Goal: Task Accomplishment & Management: Use online tool/utility

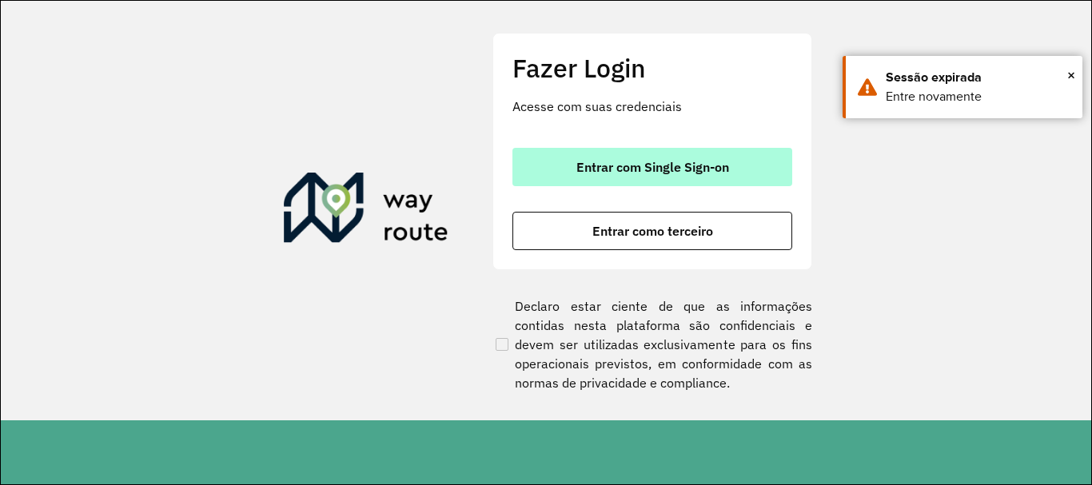
click at [593, 169] on span "Entrar com Single Sign-on" at bounding box center [652, 167] width 153 height 13
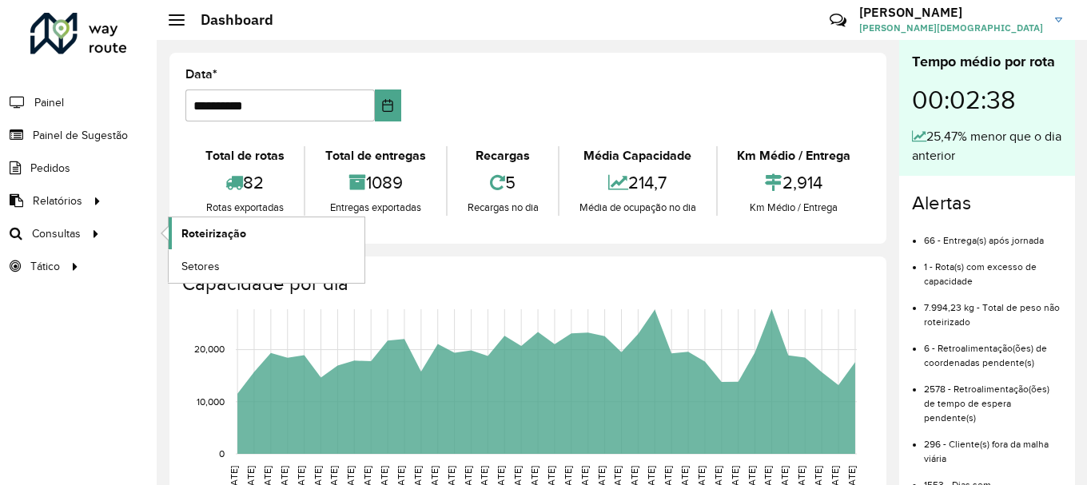
click at [196, 236] on span "Roteirização" at bounding box center [213, 233] width 65 height 17
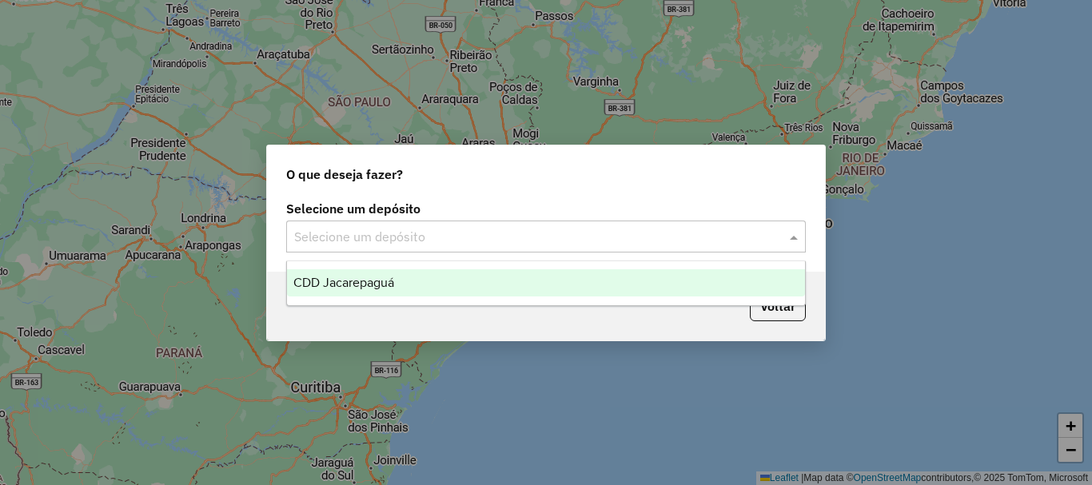
click at [794, 236] on span at bounding box center [796, 236] width 20 height 19
click at [295, 277] on span "CDD Jacarepaguá" at bounding box center [343, 283] width 101 height 14
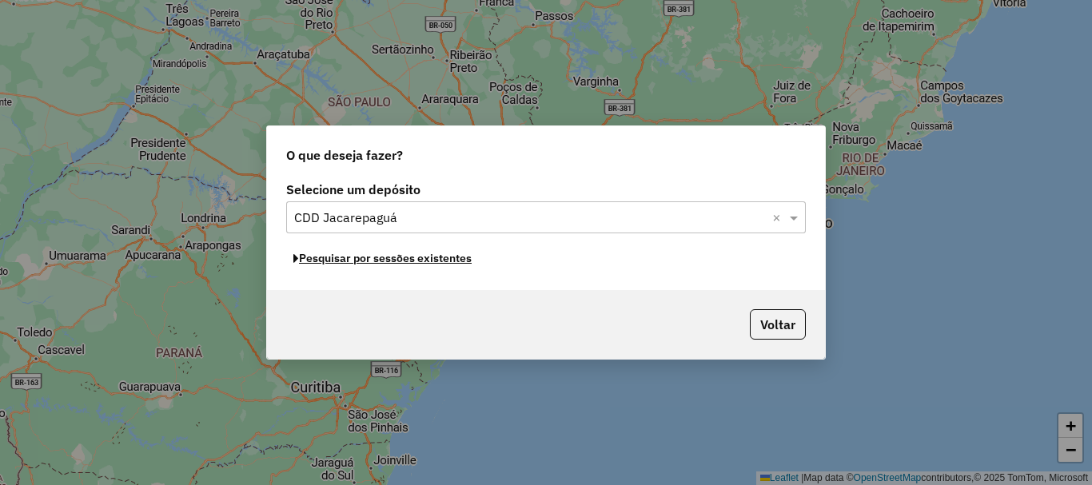
click at [399, 259] on button "Pesquisar por sessões existentes" at bounding box center [382, 258] width 193 height 25
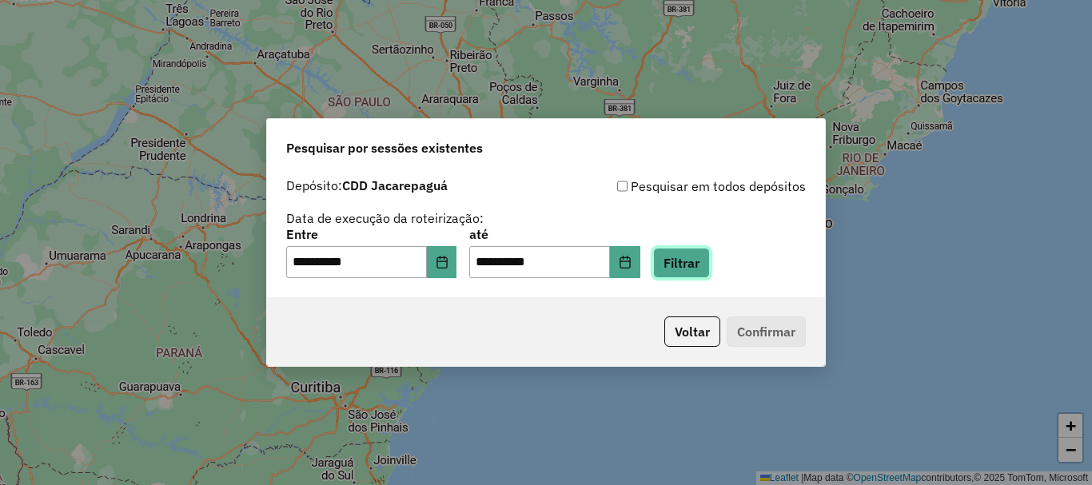
click at [709, 264] on button "Filtrar" at bounding box center [681, 263] width 57 height 30
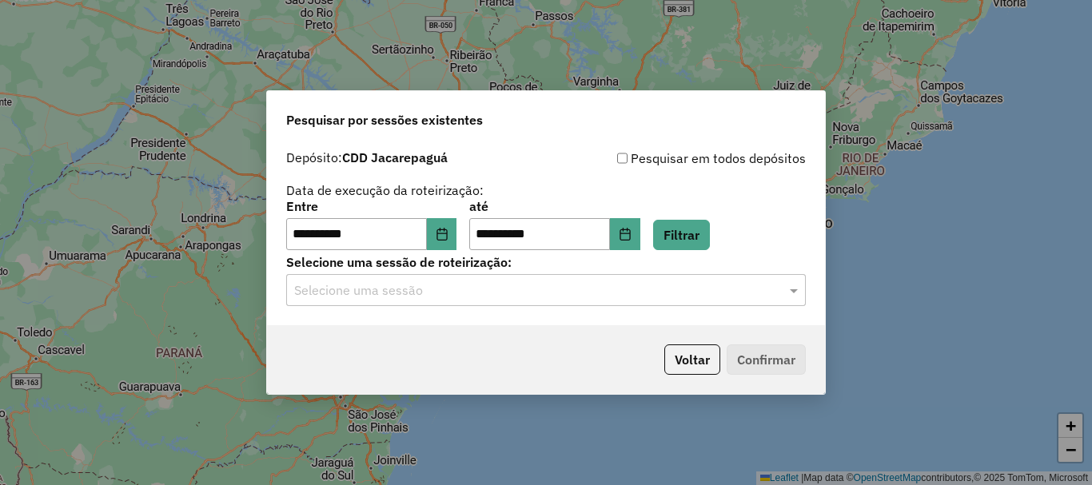
click at [633, 288] on input "text" at bounding box center [530, 290] width 472 height 19
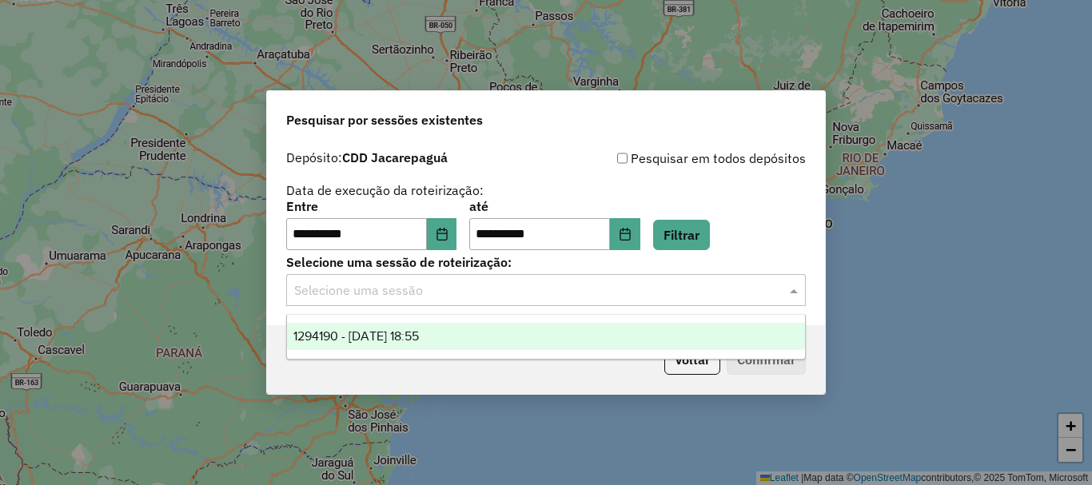
click at [396, 334] on span "1294190 - 14/10/2025 18:55" at bounding box center [356, 336] width 126 height 14
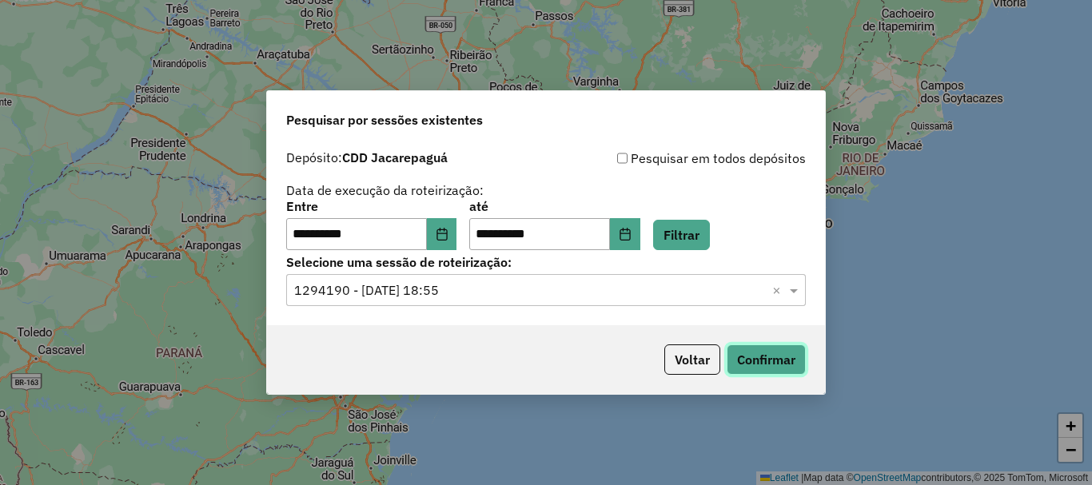
click at [758, 358] on button "Confirmar" at bounding box center [766, 360] width 79 height 30
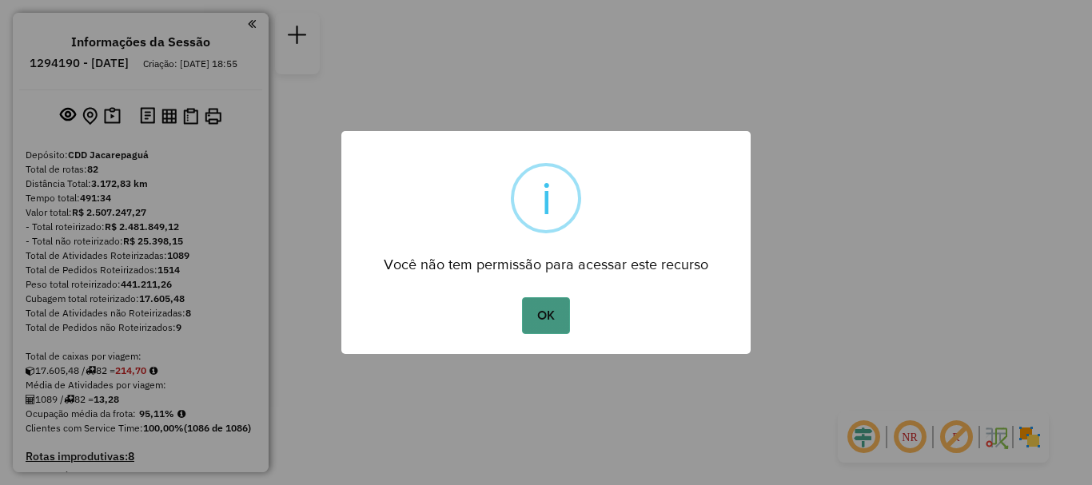
click at [554, 309] on button "OK" at bounding box center [545, 315] width 47 height 37
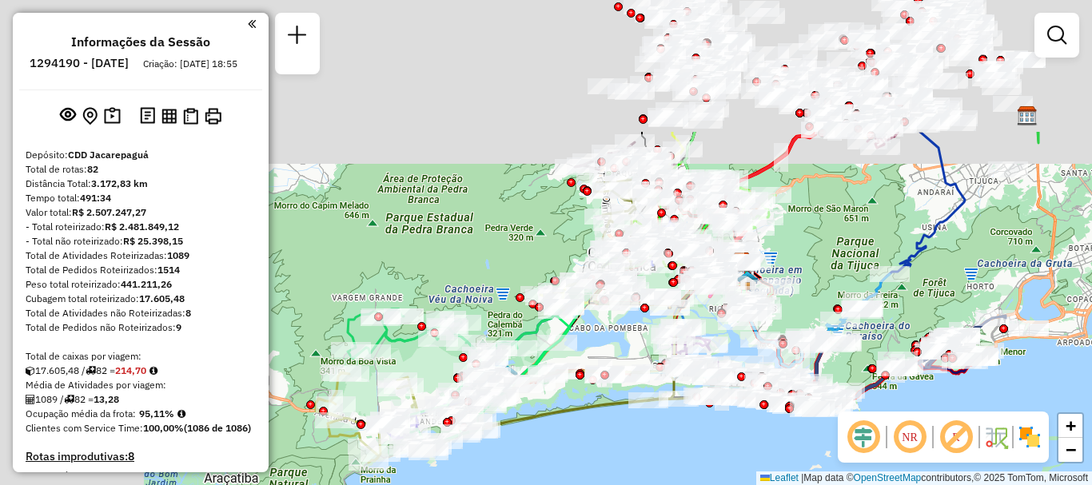
drag, startPoint x: 540, startPoint y: 336, endPoint x: 827, endPoint y: 507, distance: 334.1
click at [827, 484] on html "Aguarde... Pop-up bloqueado! Seu navegador bloqueou automáticamente a abertura …" at bounding box center [546, 242] width 1092 height 485
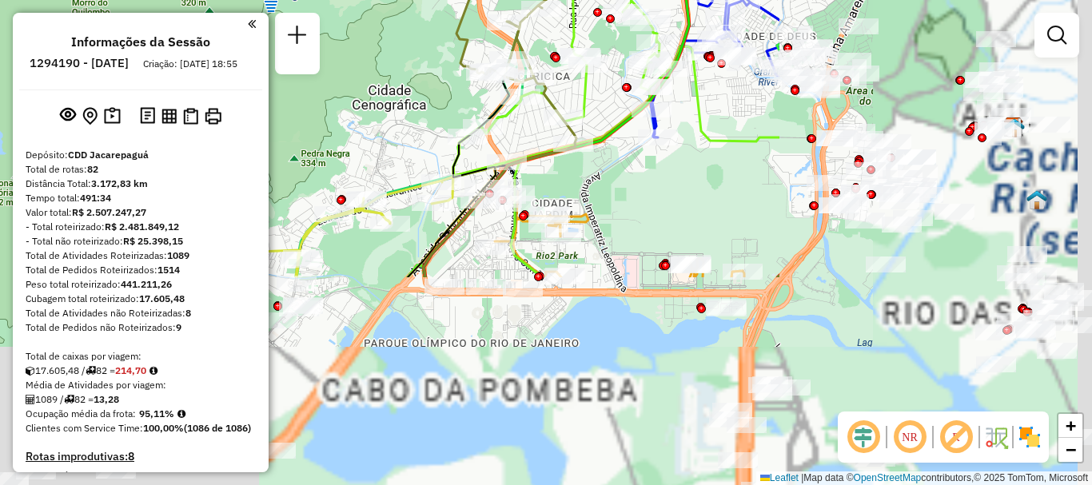
drag, startPoint x: 608, startPoint y: 217, endPoint x: 184, endPoint y: -58, distance: 505.5
click at [184, 0] on html "Aguarde... Pop-up bloqueado! Seu navegador bloqueou automáticamente a abertura …" at bounding box center [546, 242] width 1092 height 485
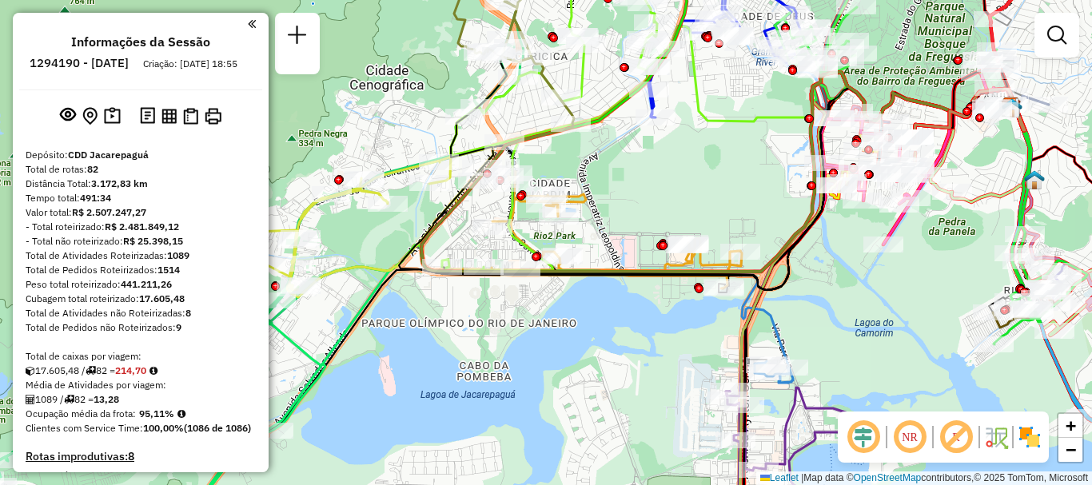
click at [658, 188] on div "Janela de atendimento Grade de atendimento Capacidade Transportadoras Veículos …" at bounding box center [546, 242] width 1092 height 485
select select "**********"
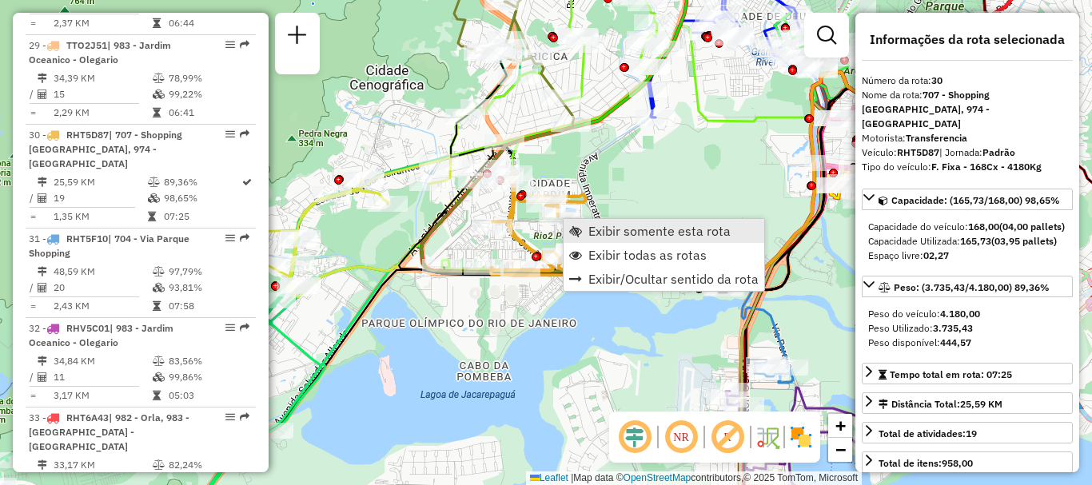
scroll to position [3277, 0]
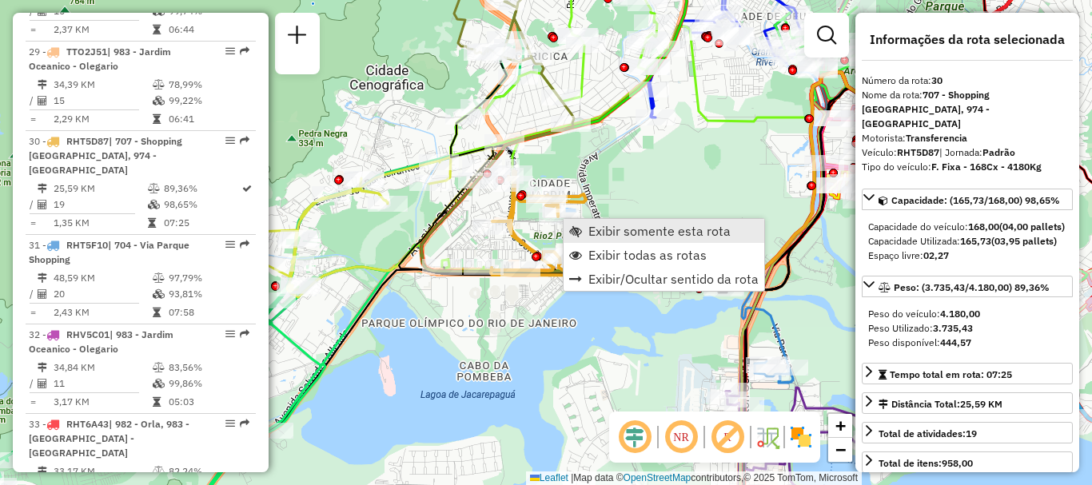
click at [599, 230] on span "Exibir somente esta rota" at bounding box center [659, 231] width 142 height 13
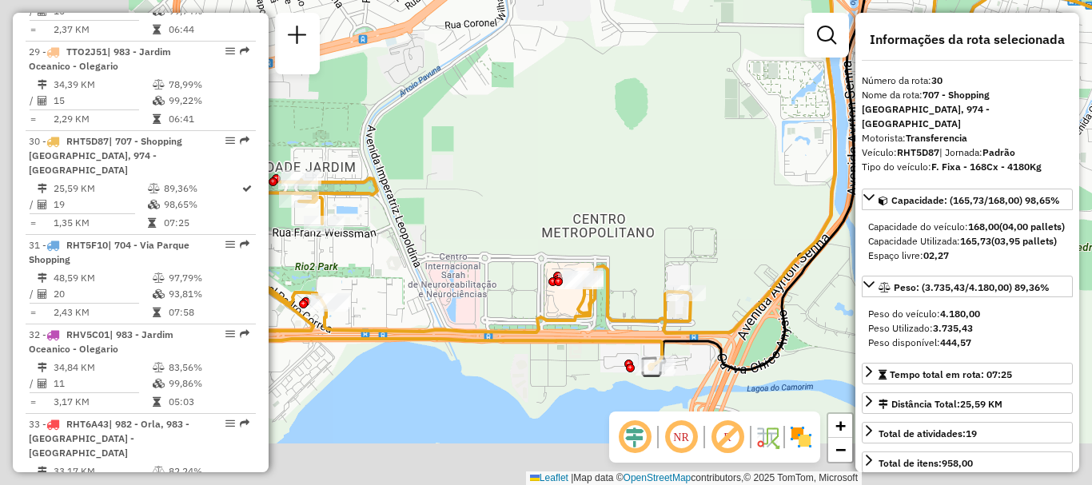
drag, startPoint x: 446, startPoint y: 246, endPoint x: 685, endPoint y: 137, distance: 262.9
click at [685, 137] on div "Janela de atendimento Grade de atendimento Capacidade Transportadoras Veículos …" at bounding box center [546, 242] width 1092 height 485
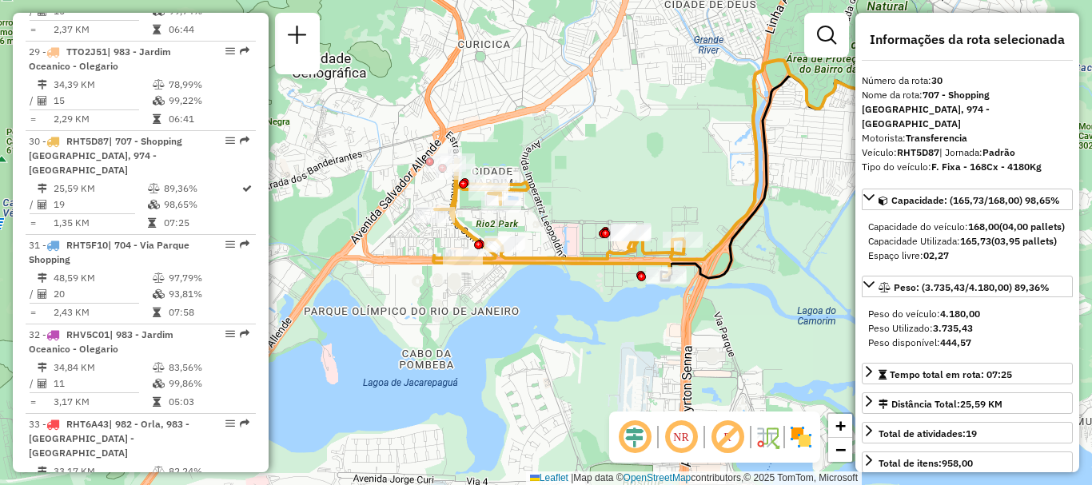
drag, startPoint x: 566, startPoint y: 171, endPoint x: 585, endPoint y: 181, distance: 21.8
click at [585, 181] on div "Janela de atendimento Grade de atendimento Capacidade Transportadoras Veículos …" at bounding box center [546, 242] width 1092 height 485
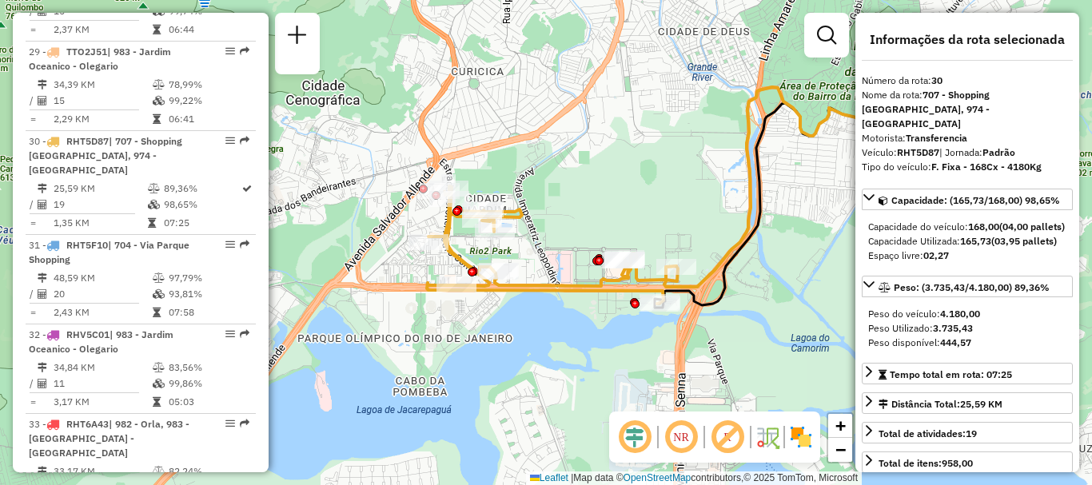
drag, startPoint x: 600, startPoint y: 159, endPoint x: 593, endPoint y: 186, distance: 27.9
click at [593, 186] on div "Janela de atendimento Grade de atendimento Capacidade Transportadoras Veículos …" at bounding box center [546, 242] width 1092 height 485
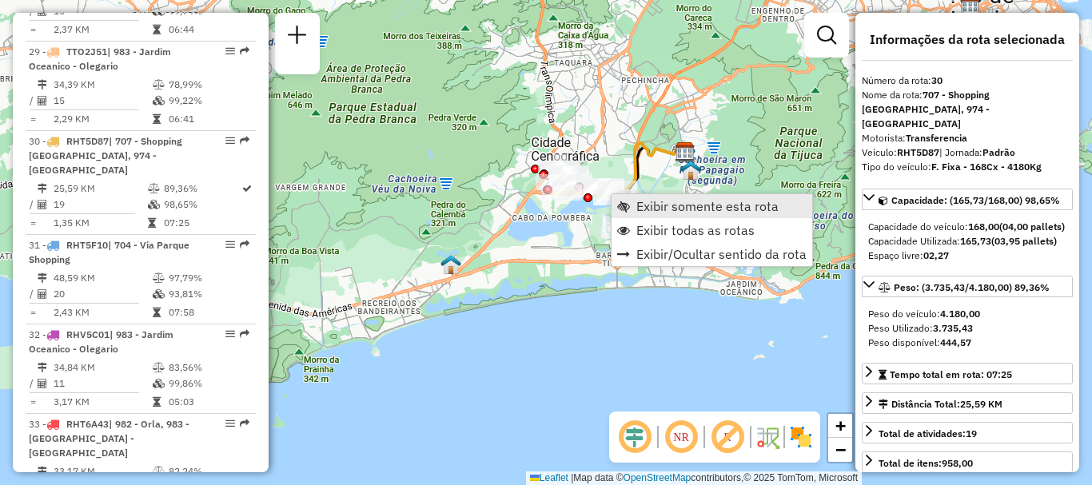
scroll to position [3281, 0]
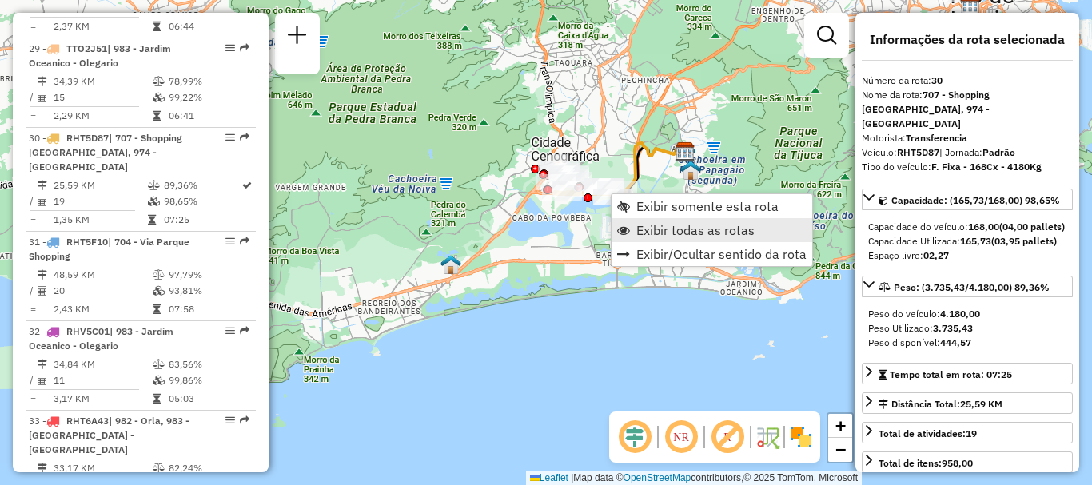
click at [654, 225] on span "Exibir todas as rotas" at bounding box center [695, 230] width 118 height 13
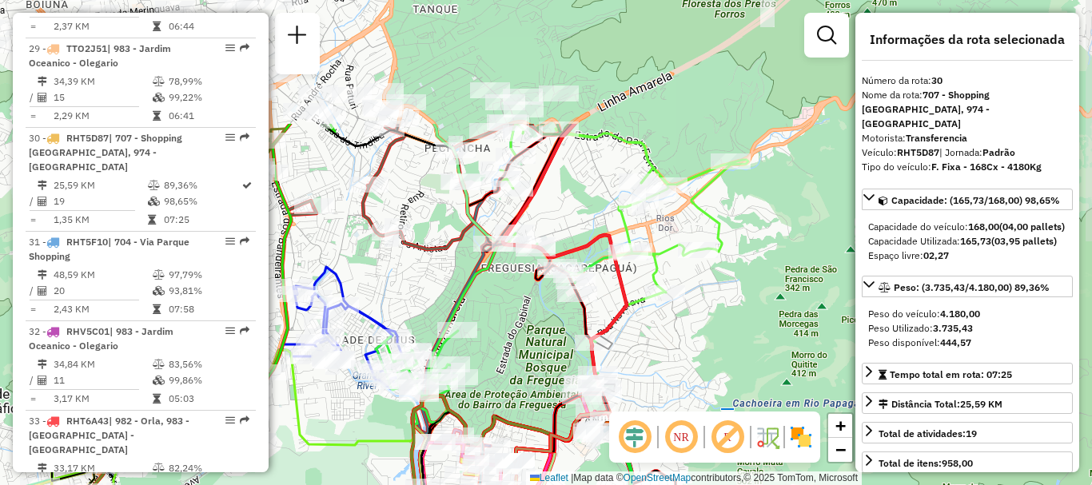
drag, startPoint x: 653, startPoint y: 145, endPoint x: 535, endPoint y: 317, distance: 209.3
click at [535, 317] on div "Janela de atendimento Grade de atendimento Capacidade Transportadoras Veículos …" at bounding box center [546, 242] width 1092 height 485
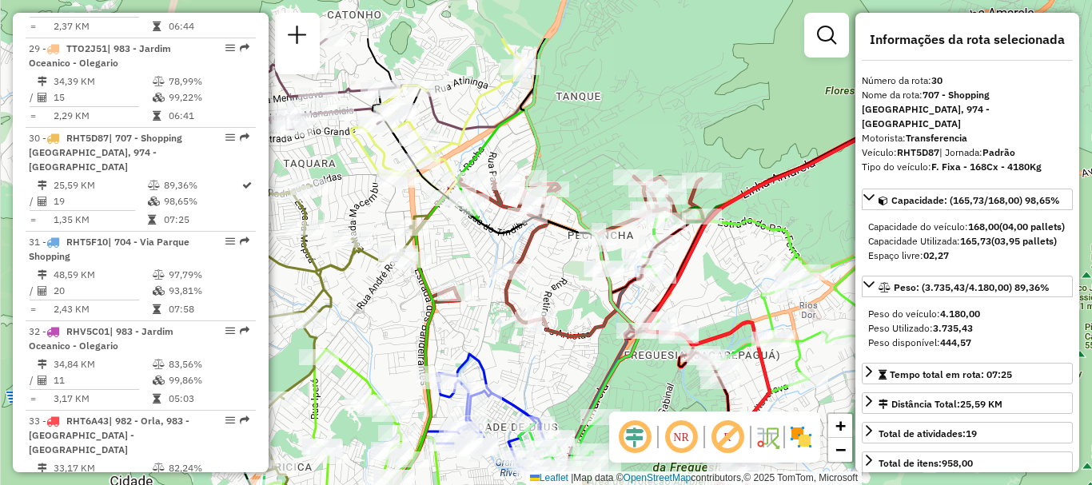
drag, startPoint x: 561, startPoint y: 209, endPoint x: 727, endPoint y: 305, distance: 191.6
click at [727, 305] on div "Janela de atendimento Grade de atendimento Capacidade Transportadoras Veículos …" at bounding box center [546, 242] width 1092 height 485
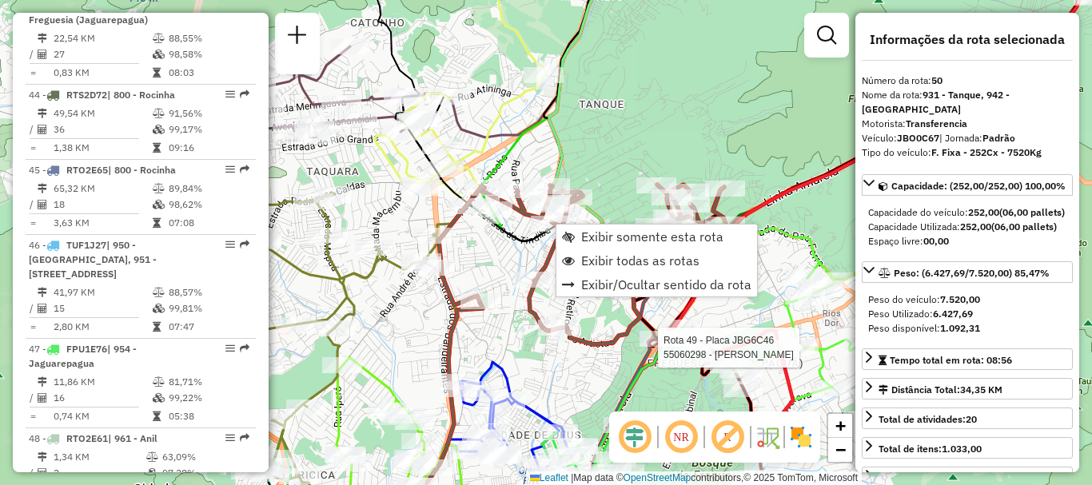
scroll to position [5227, 0]
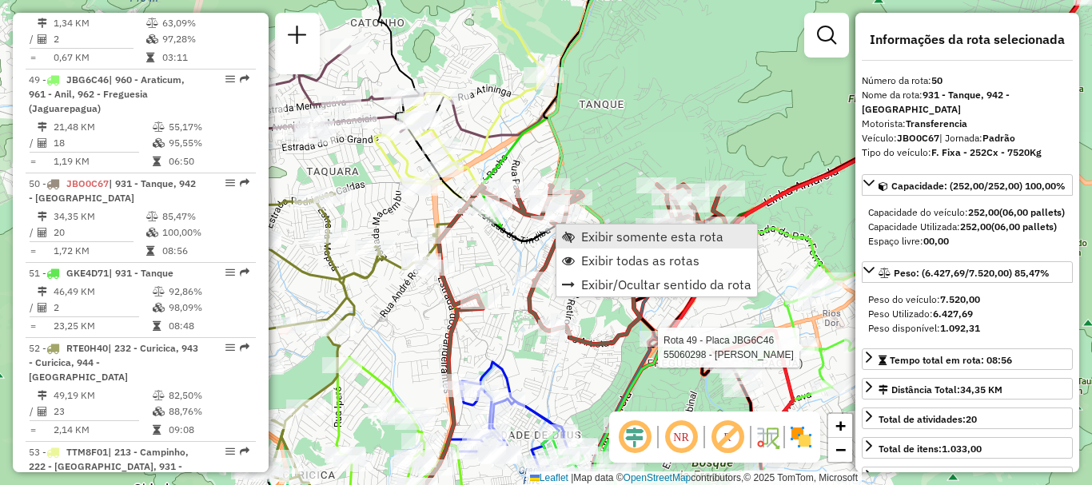
click at [583, 237] on span "Exibir somente esta rota" at bounding box center [652, 236] width 142 height 13
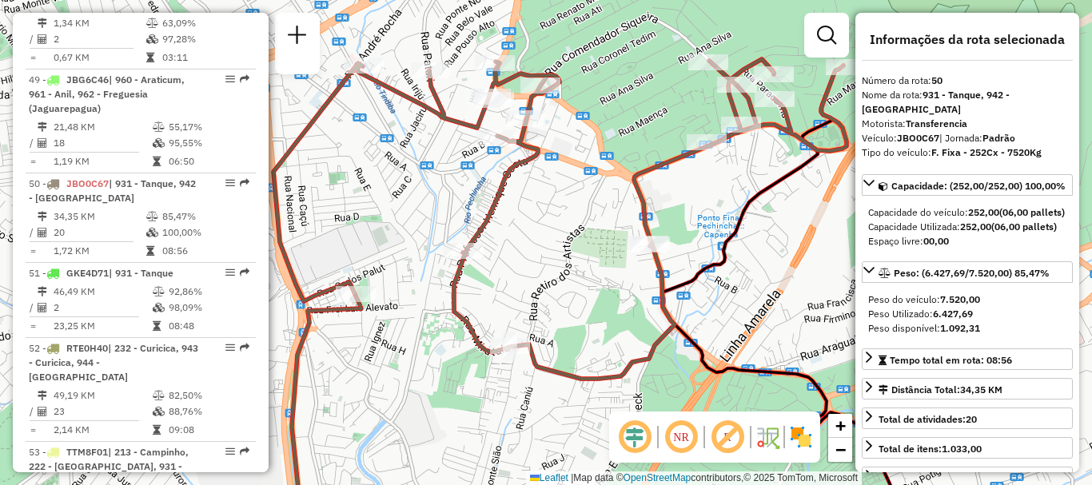
drag, startPoint x: 628, startPoint y: 113, endPoint x: 617, endPoint y: 157, distance: 46.1
click at [617, 157] on div "Janela de atendimento Grade de atendimento Capacidade Transportadoras Veículos …" at bounding box center [546, 242] width 1092 height 485
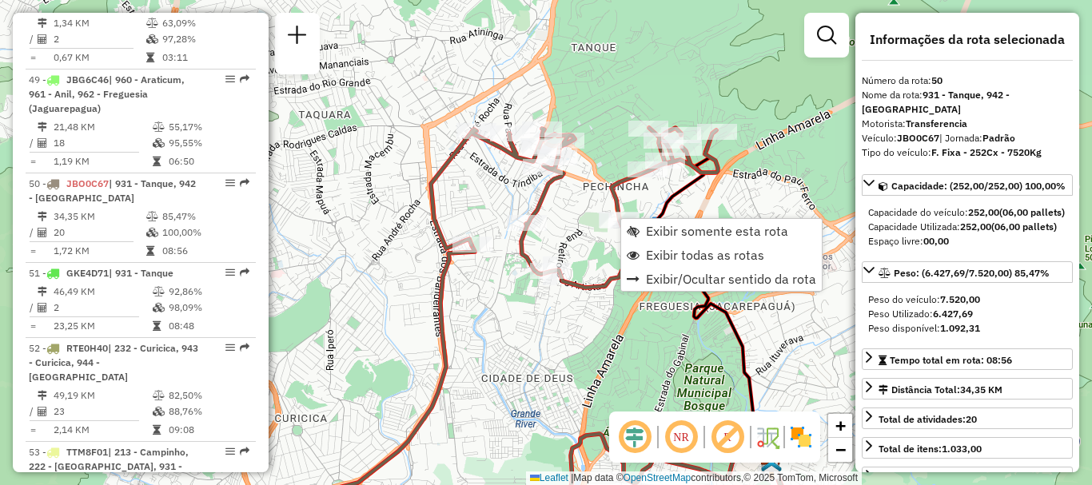
scroll to position [5230, 0]
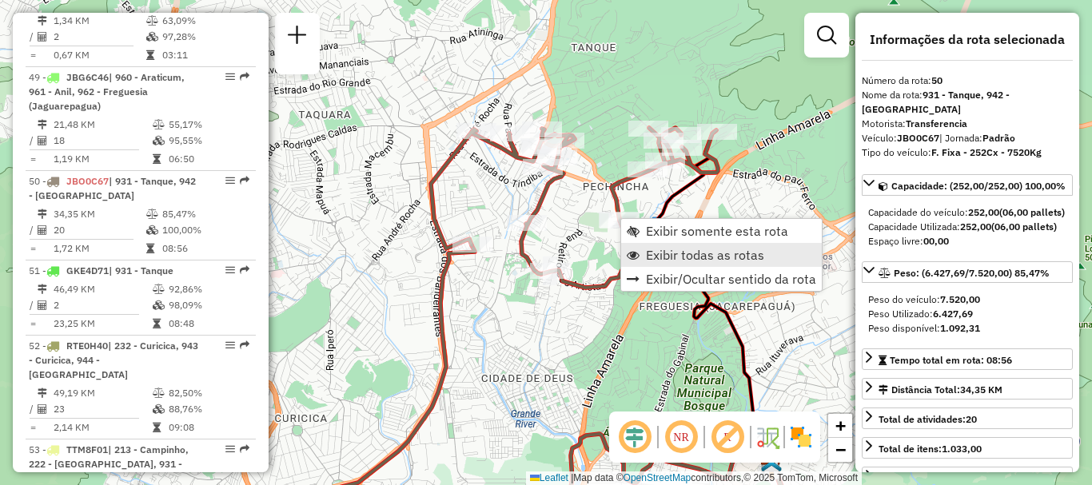
click at [644, 253] on link "Exibir todas as rotas" at bounding box center [721, 255] width 201 height 24
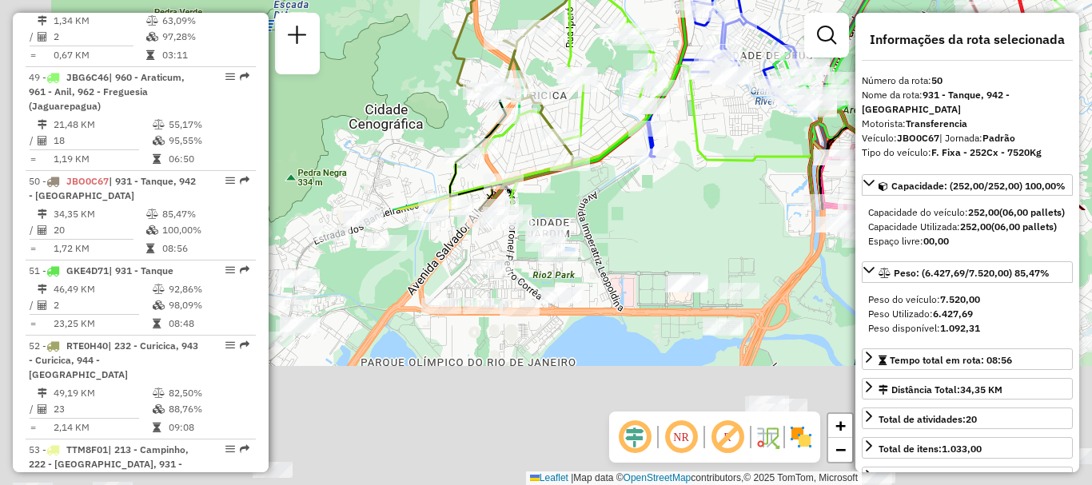
drag, startPoint x: 558, startPoint y: 329, endPoint x: 662, endPoint y: 200, distance: 165.4
click at [783, 13] on div "Janela de atendimento Grade de atendimento Capacidade Transportadoras Veículos …" at bounding box center [546, 242] width 1092 height 485
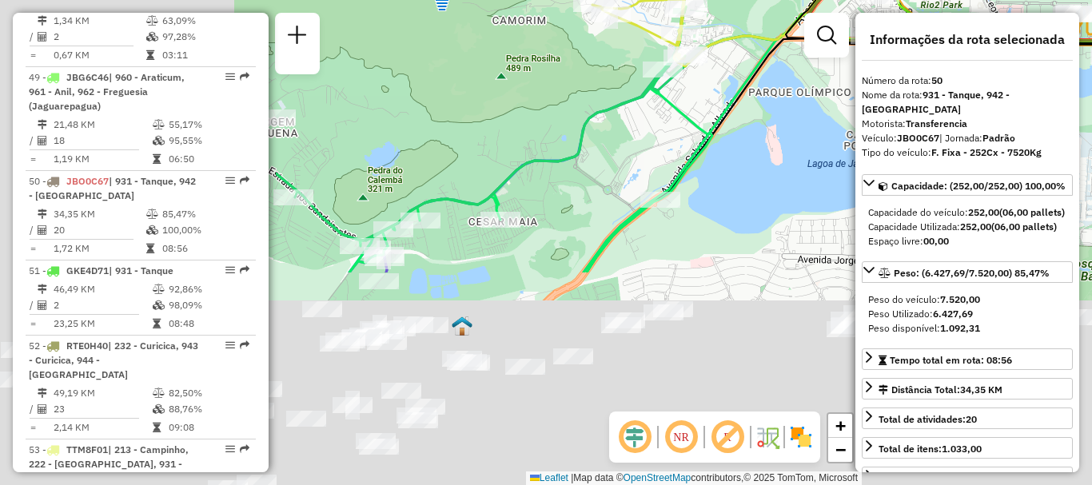
drag, startPoint x: 460, startPoint y: 373, endPoint x: 819, endPoint y: 116, distance: 442.3
click at [850, 102] on div "Janela de atendimento Grade de atendimento Capacidade Transportadoras Veículos …" at bounding box center [546, 242] width 1092 height 485
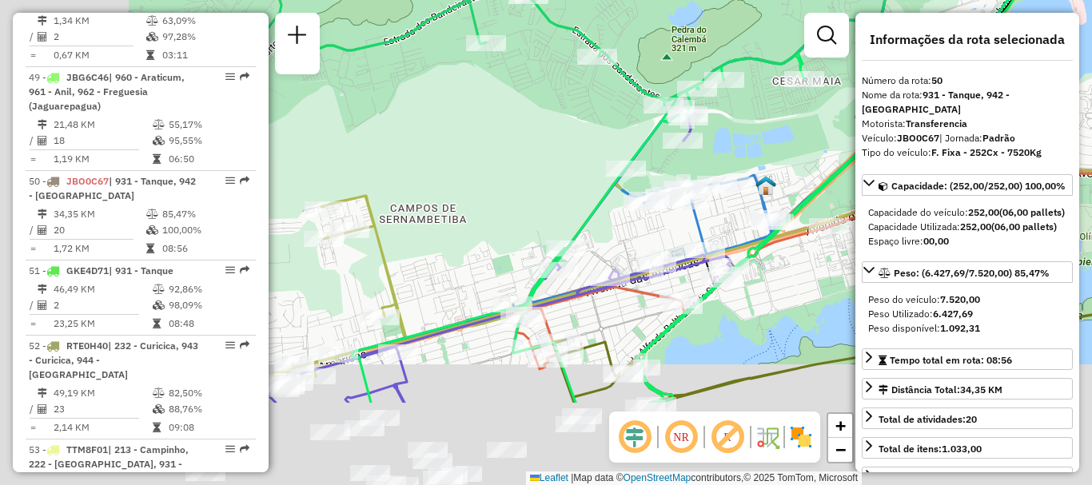
drag, startPoint x: 533, startPoint y: 257, endPoint x: 835, endPoint y: 76, distance: 351.8
click at [839, 85] on div "Janela de atendimento Grade de atendimento Capacidade Transportadoras Veículos …" at bounding box center [546, 242] width 1092 height 485
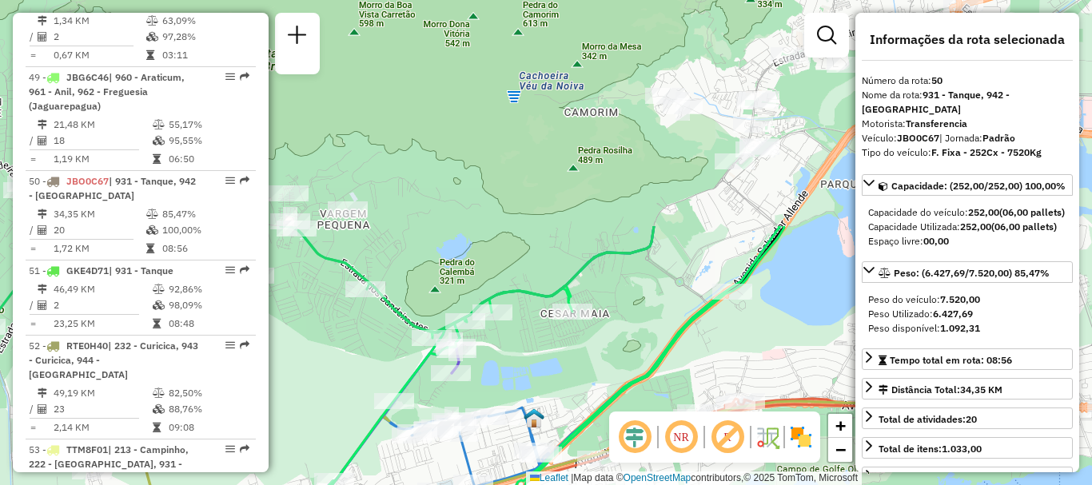
drag, startPoint x: 828, startPoint y: 84, endPoint x: 477, endPoint y: 440, distance: 499.7
click at [477, 440] on div "Janela de atendimento Grade de atendimento Capacidade Transportadoras Veículos …" at bounding box center [546, 242] width 1092 height 485
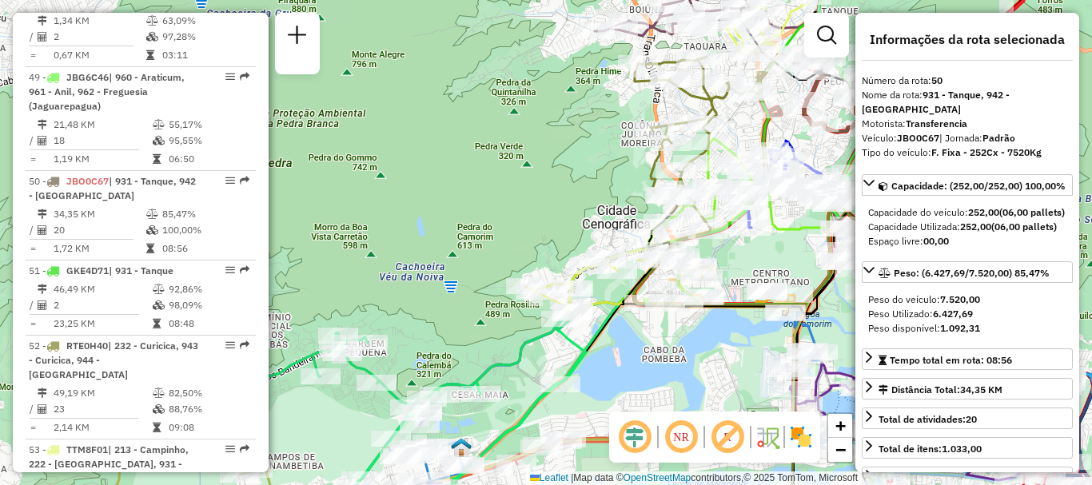
drag, startPoint x: 651, startPoint y: 339, endPoint x: 632, endPoint y: 343, distance: 19.6
click at [635, 350] on div "Janela de atendimento Grade de atendimento Capacidade Transportadoras Veículos …" at bounding box center [546, 242] width 1092 height 485
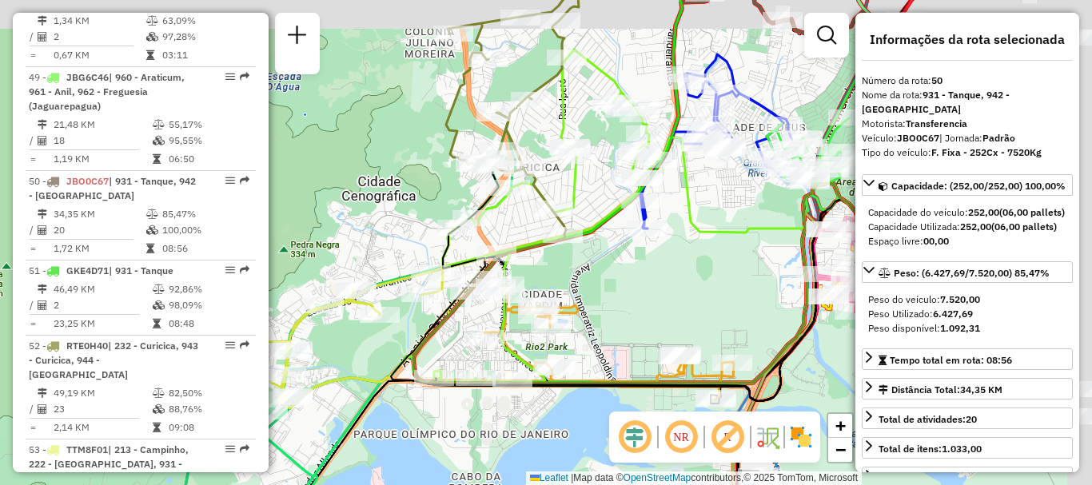
drag, startPoint x: 691, startPoint y: 195, endPoint x: 529, endPoint y: 219, distance: 164.0
click at [529, 219] on div "Janela de atendimento Grade de atendimento Capacidade Transportadoras Veículos …" at bounding box center [546, 242] width 1092 height 485
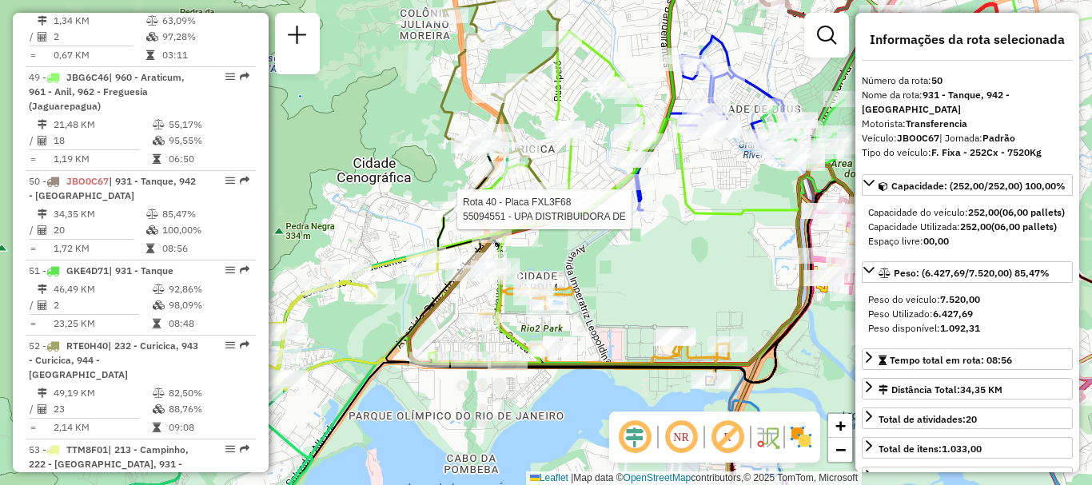
drag, startPoint x: 673, startPoint y: 294, endPoint x: 665, endPoint y: 269, distance: 26.0
click at [665, 269] on div "Rota 40 - Placa FXL3F68 55094551 - UPA DISTRIBUIDORA DE Janela de atendimento G…" at bounding box center [546, 242] width 1092 height 485
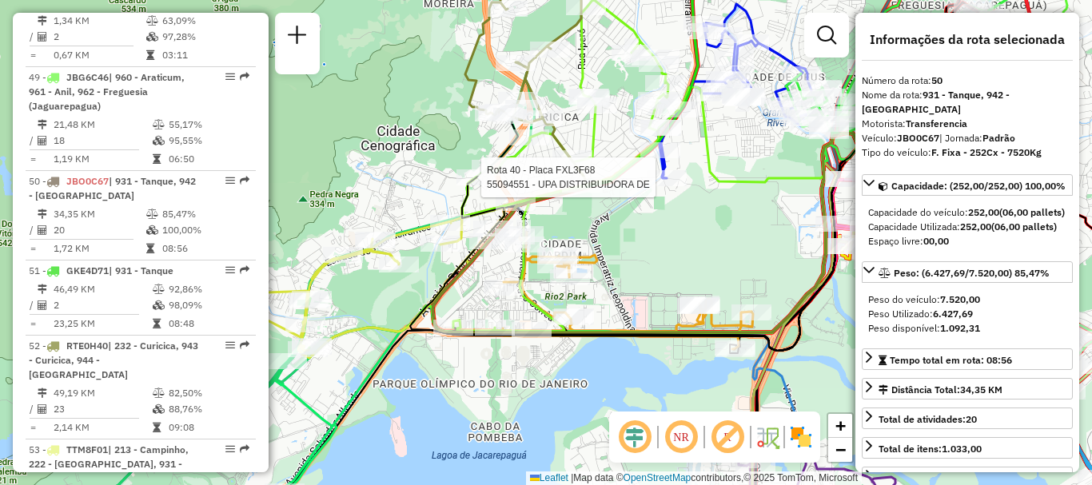
drag, startPoint x: 695, startPoint y: 315, endPoint x: 746, endPoint y: 239, distance: 91.6
click at [746, 239] on div "Rota 40 - Placa FXL3F68 55094551 - UPA DISTRIBUIDORA DE Janela de atendimento G…" at bounding box center [546, 242] width 1092 height 485
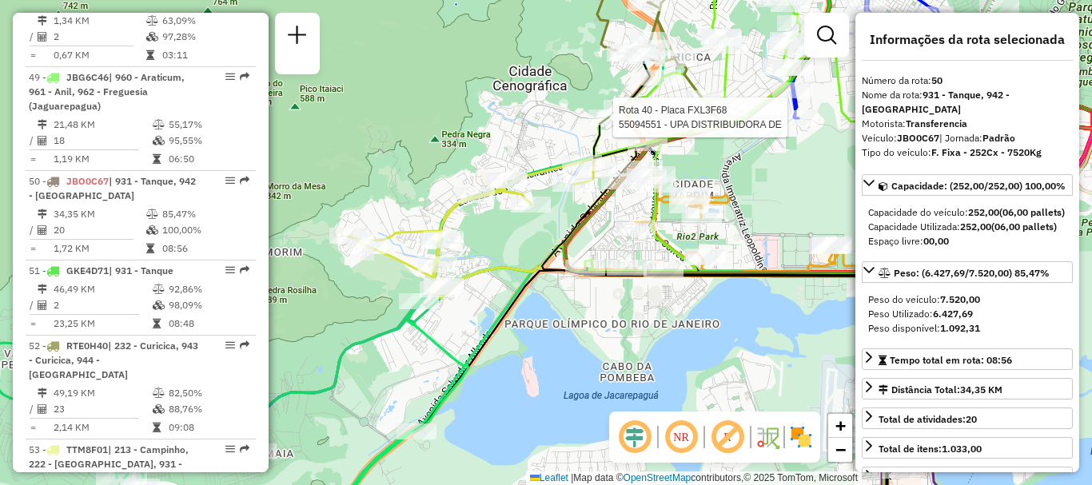
drag, startPoint x: 503, startPoint y: 334, endPoint x: 586, endPoint y: 313, distance: 85.9
click at [586, 313] on div "Rota 40 - Placa FXL3F68 55094551 - UPA DISTRIBUIDORA DE Janela de atendimento G…" at bounding box center [546, 242] width 1092 height 485
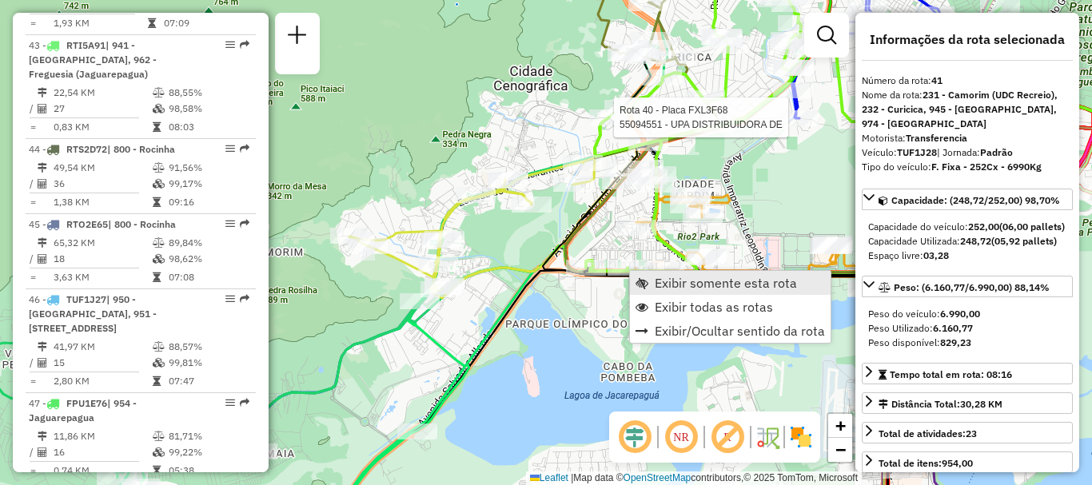
scroll to position [4409, 0]
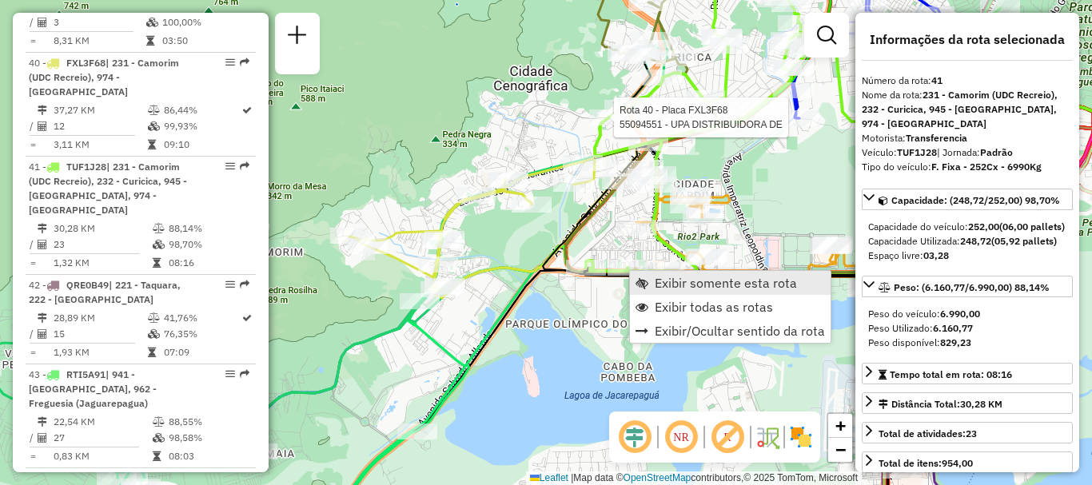
click at [650, 280] on link "Exibir somente esta rota" at bounding box center [730, 283] width 201 height 24
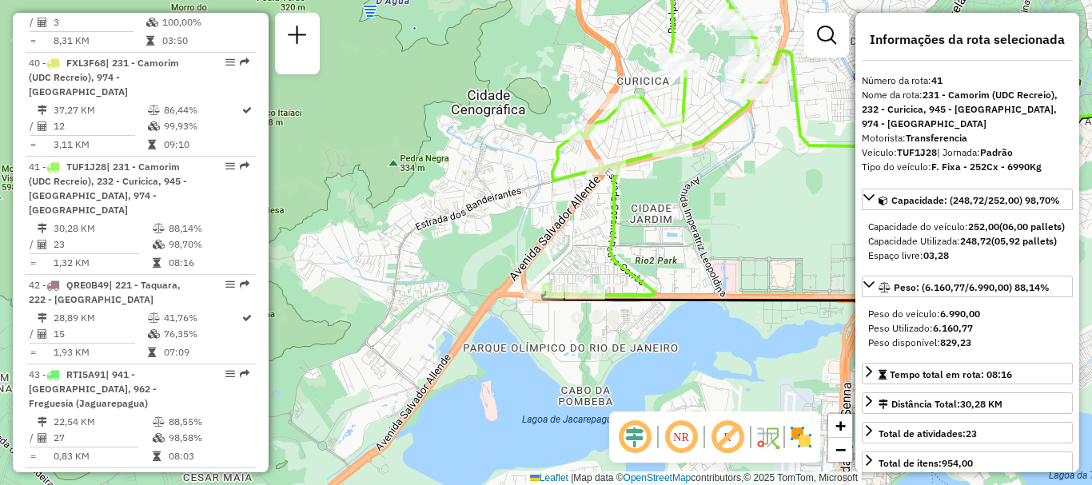
drag, startPoint x: 462, startPoint y: 315, endPoint x: 841, endPoint y: 142, distance: 416.4
click at [841, 142] on div "Janela de atendimento Grade de atendimento Capacidade Transportadoras Veículos …" at bounding box center [546, 242] width 1092 height 485
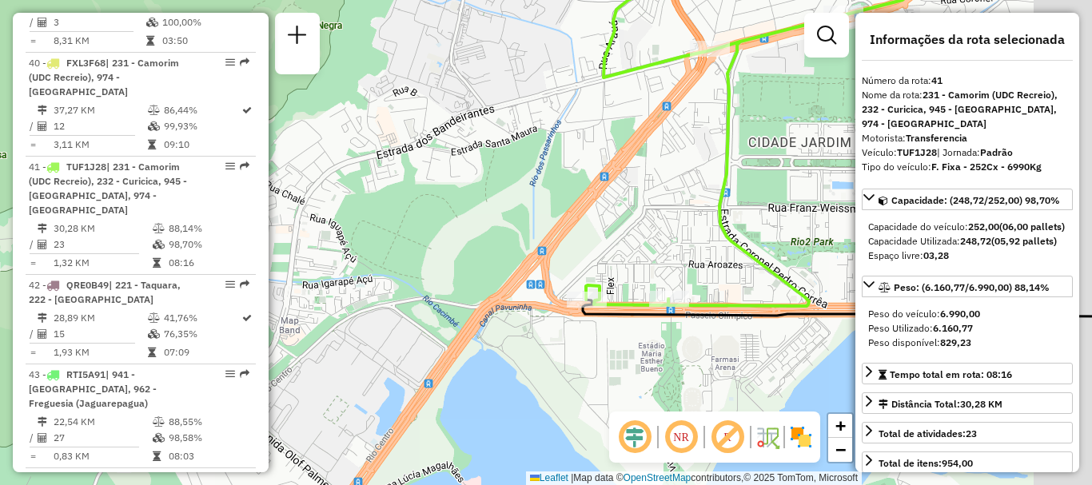
drag, startPoint x: 719, startPoint y: 345, endPoint x: 528, endPoint y: 152, distance: 271.9
click at [528, 152] on div "Janela de atendimento Grade de atendimento Capacidade Transportadoras Veículos …" at bounding box center [546, 242] width 1092 height 485
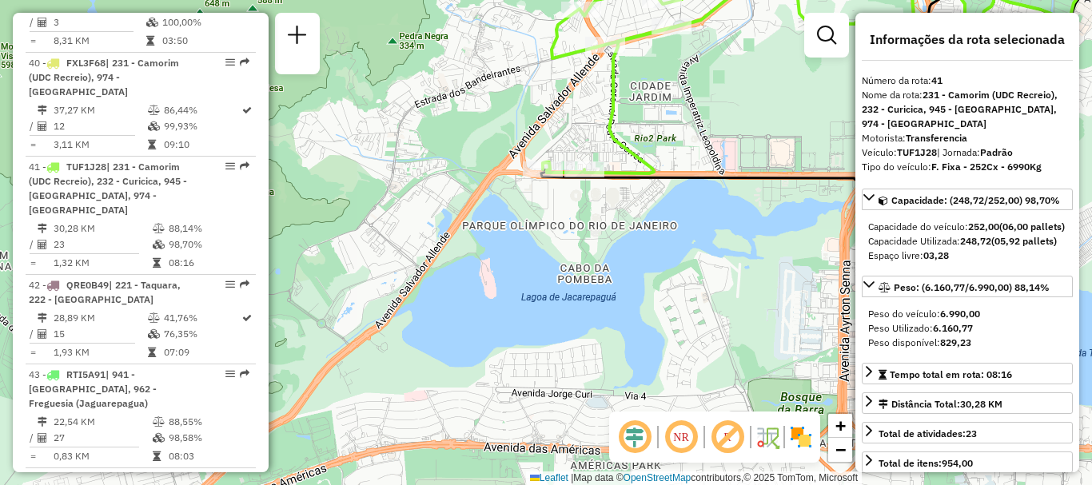
drag, startPoint x: 598, startPoint y: 106, endPoint x: 600, endPoint y: 115, distance: 9.7
click at [600, 115] on div "Janela de atendimento Grade de atendimento Capacidade Transportadoras Veículos …" at bounding box center [546, 242] width 1092 height 485
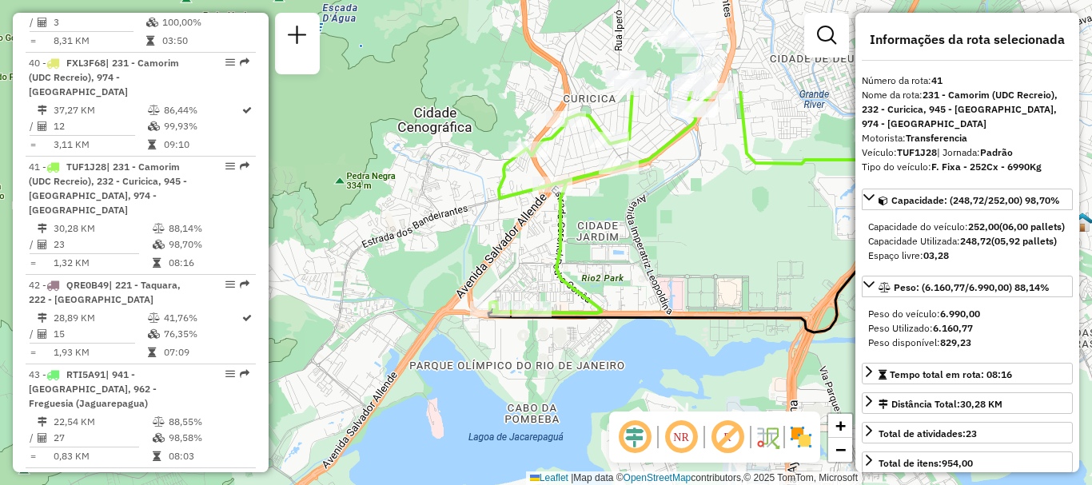
drag, startPoint x: 652, startPoint y: 128, endPoint x: 580, endPoint y: 257, distance: 147.8
click at [588, 255] on div "Janela de atendimento Grade de atendimento Capacidade Transportadoras Veículos …" at bounding box center [546, 242] width 1092 height 485
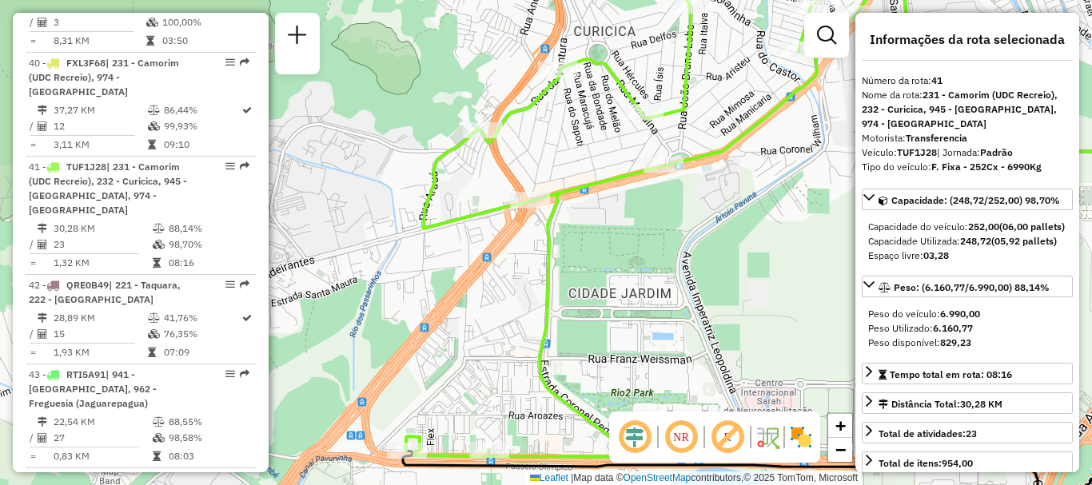
drag, startPoint x: 750, startPoint y: 303, endPoint x: 703, endPoint y: 269, distance: 57.2
click at [703, 269] on div "Janela de atendimento Grade de atendimento Capacidade Transportadoras Veículos …" at bounding box center [546, 242] width 1092 height 485
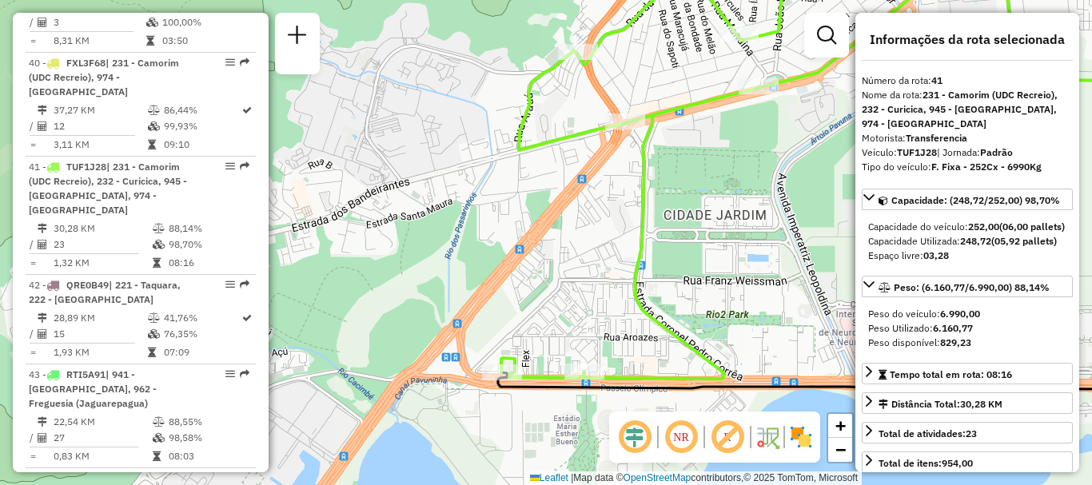
drag, startPoint x: 535, startPoint y: 362, endPoint x: 610, endPoint y: 302, distance: 96.1
click at [616, 301] on icon at bounding box center [726, 126] width 451 height 506
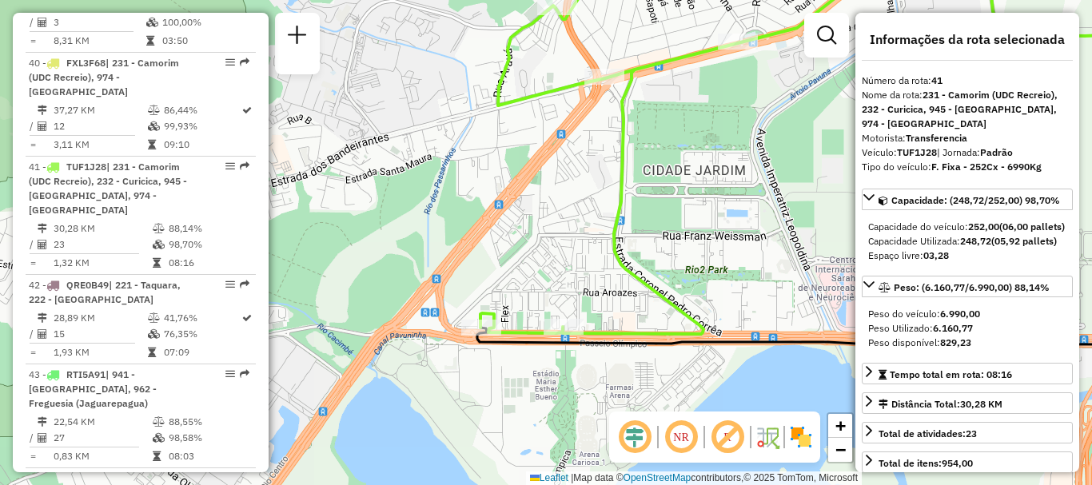
drag, startPoint x: 561, startPoint y: 325, endPoint x: 550, endPoint y: 263, distance: 62.6
click at [550, 263] on div "Janela de atendimento Grade de atendimento Capacidade Transportadoras Veículos …" at bounding box center [546, 242] width 1092 height 485
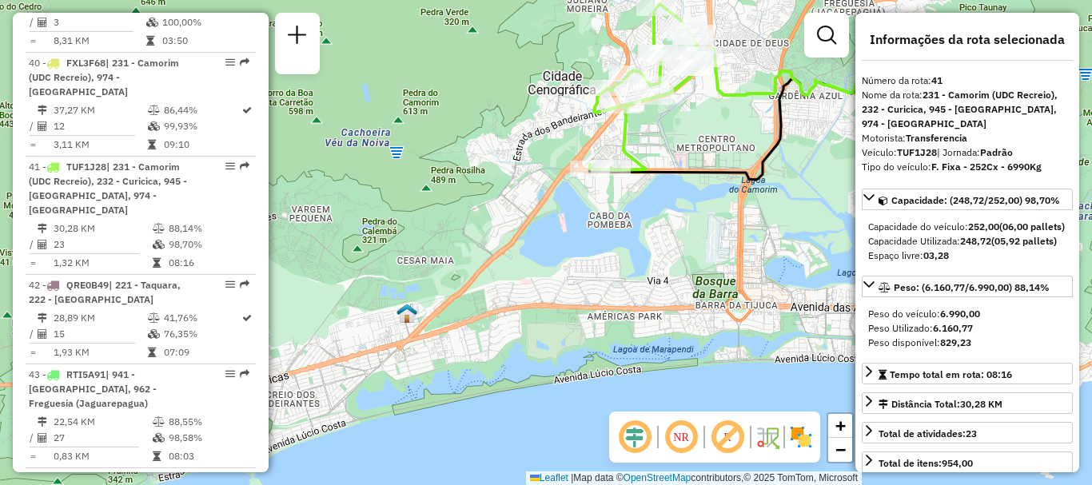
drag, startPoint x: 552, startPoint y: 375, endPoint x: 610, endPoint y: 243, distance: 144.2
click at [610, 243] on div "Janela de atendimento Grade de atendimento Capacidade Transportadoras Veículos …" at bounding box center [546, 242] width 1092 height 485
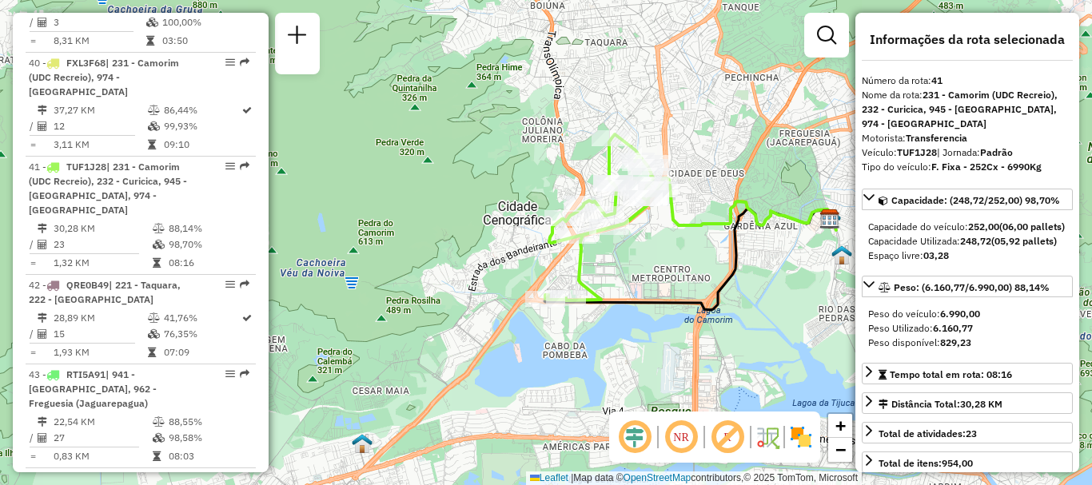
drag, startPoint x: 699, startPoint y: 96, endPoint x: 655, endPoint y: 226, distance: 137.8
click at [655, 226] on div "Janela de atendimento Grade de atendimento Capacidade Transportadoras Veículos …" at bounding box center [546, 242] width 1092 height 485
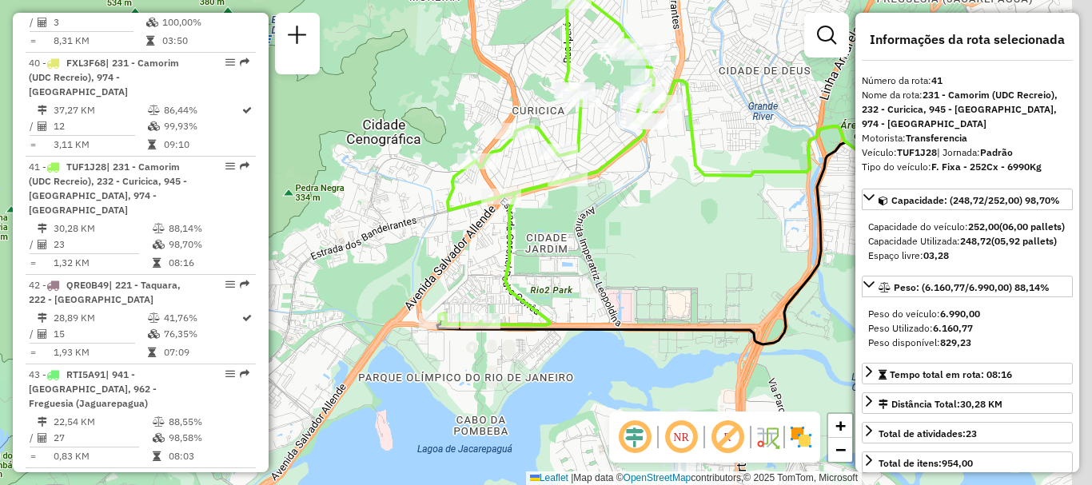
drag, startPoint x: 716, startPoint y: 271, endPoint x: 513, endPoint y: 253, distance: 203.9
click at [516, 257] on div "Janela de atendimento Grade de atendimento Capacidade Transportadoras Veículos …" at bounding box center [546, 242] width 1092 height 485
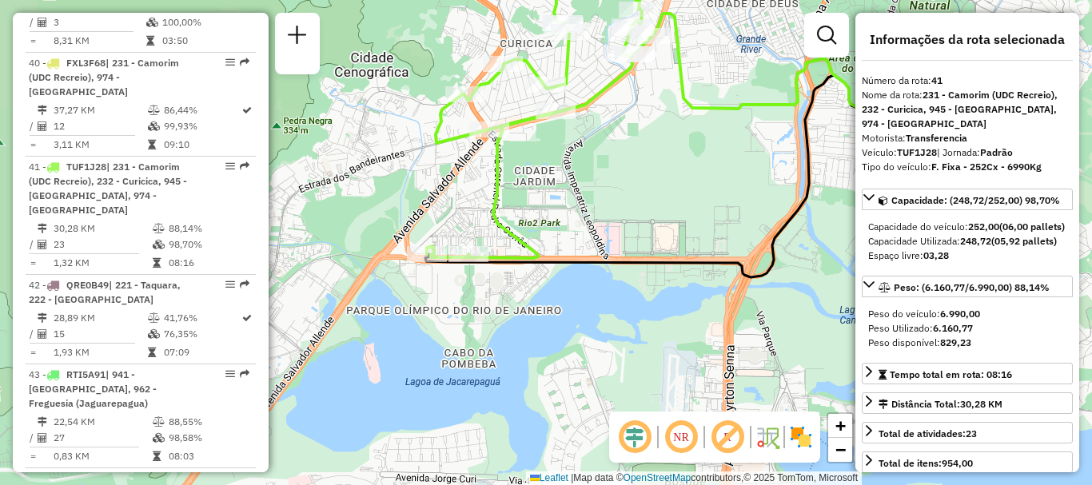
drag, startPoint x: 468, startPoint y: 240, endPoint x: 575, endPoint y: 199, distance: 114.6
click at [575, 199] on div "Janela de atendimento Grade de atendimento Capacidade Transportadoras Veículos …" at bounding box center [546, 242] width 1092 height 485
